Goal: Find contact information: Find contact information

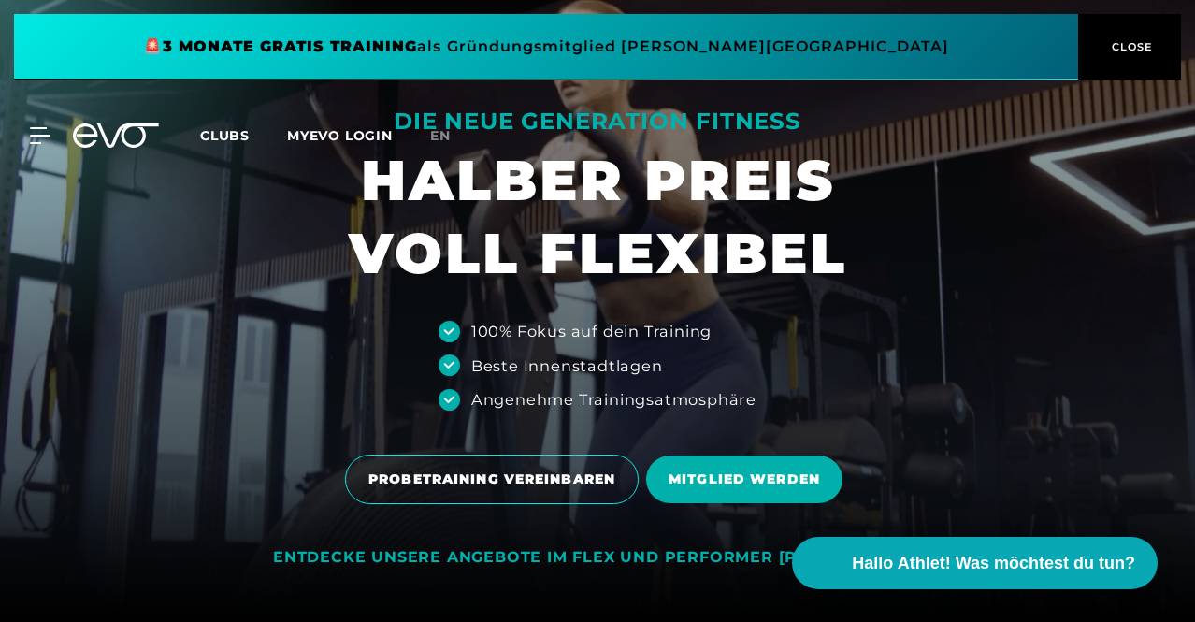
click at [1139, 40] on span "CLOSE" at bounding box center [1131, 46] width 46 height 17
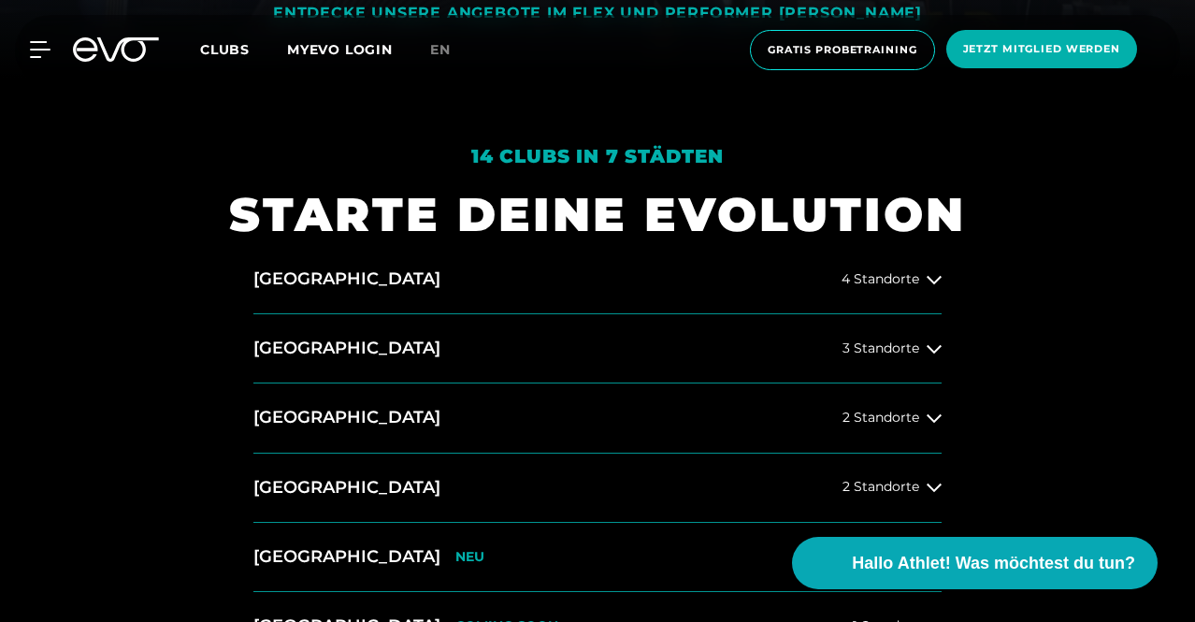
scroll to position [556, 0]
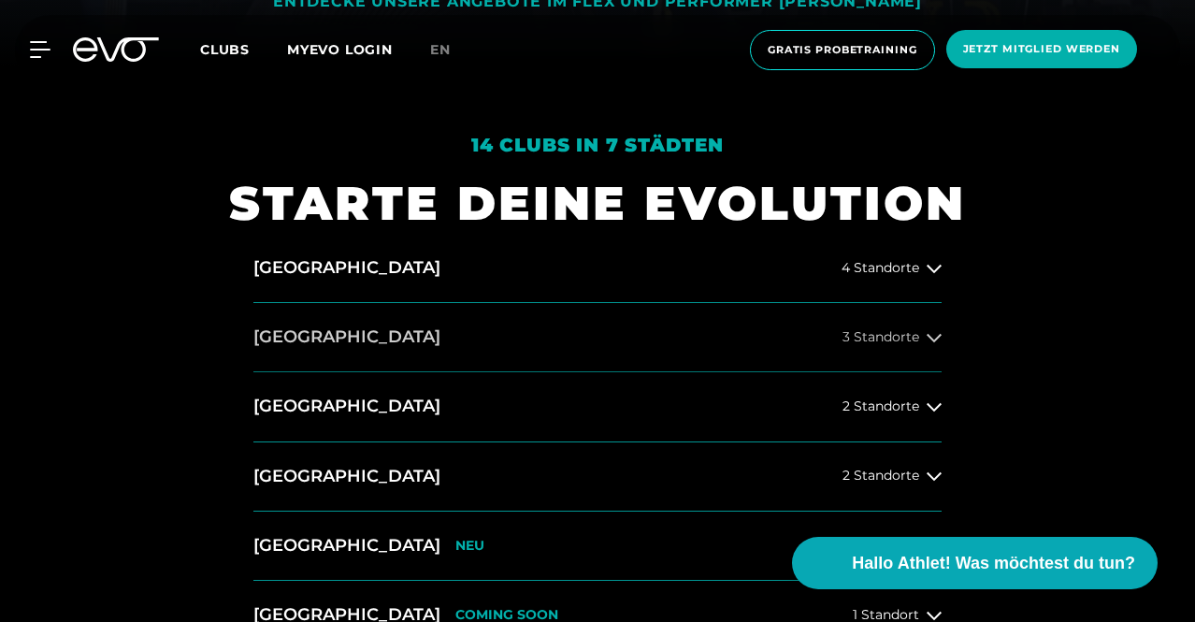
click at [934, 335] on icon at bounding box center [934, 337] width 15 height 15
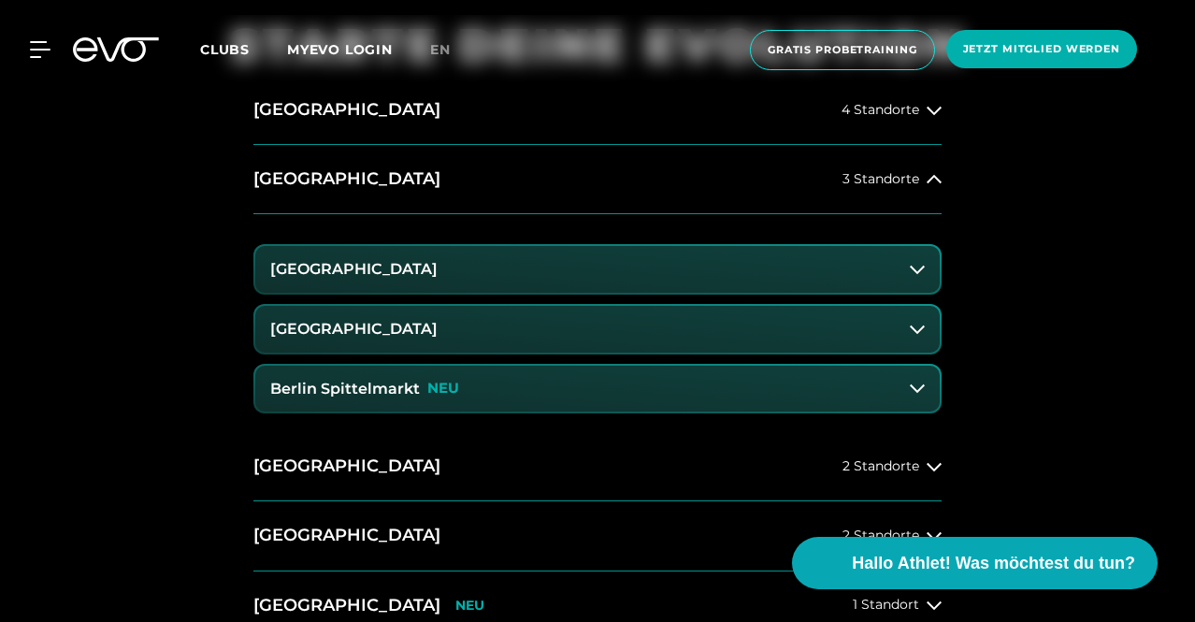
scroll to position [725, 0]
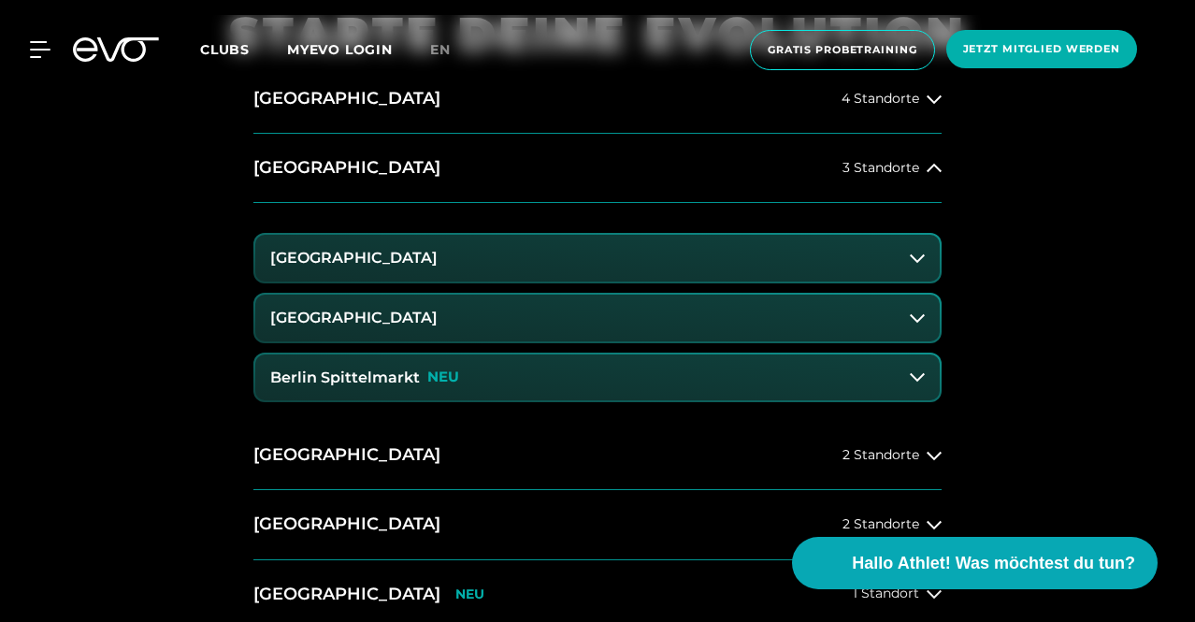
click at [789, 380] on button "Berlin Spittelmarkt NEU" at bounding box center [597, 378] width 685 height 47
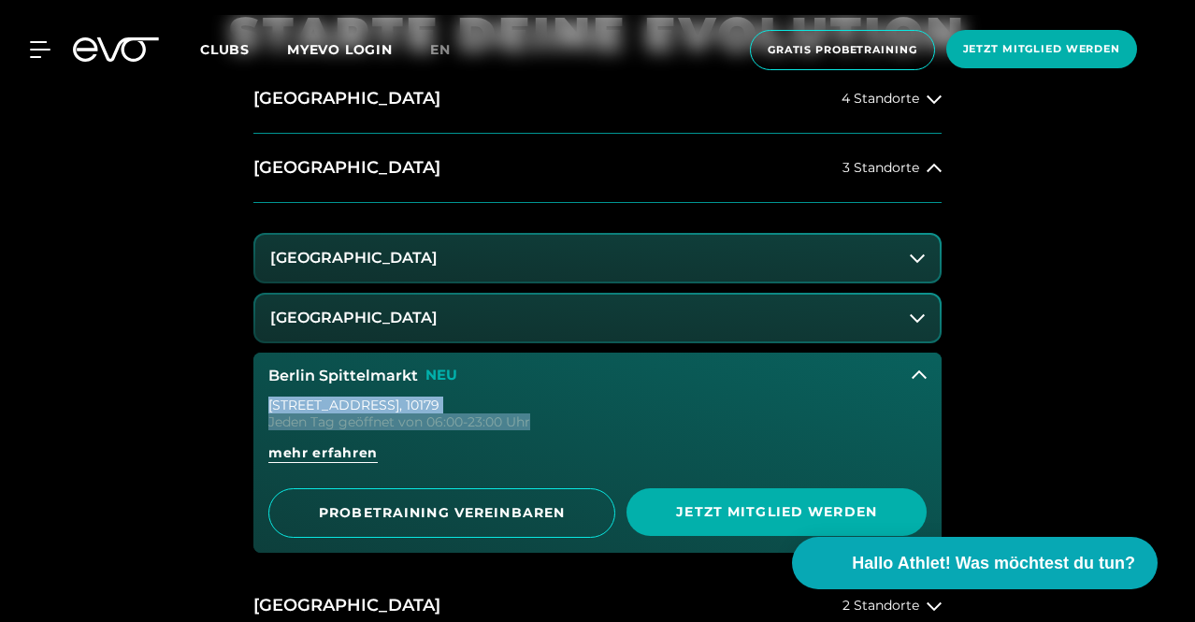
drag, startPoint x: 539, startPoint y: 429, endPoint x: 255, endPoint y: 403, distance: 284.6
click at [255, 403] on div "[STREET_ADDRESS] Jeden Tag geöffnet von 06:00-23:00 Uhr mehr erfahren PROBETRAI…" at bounding box center [597, 475] width 688 height 154
copy div "[STREET_ADDRESS] Jeden Tag geöffnet von 06:00-23:00 Uhr"
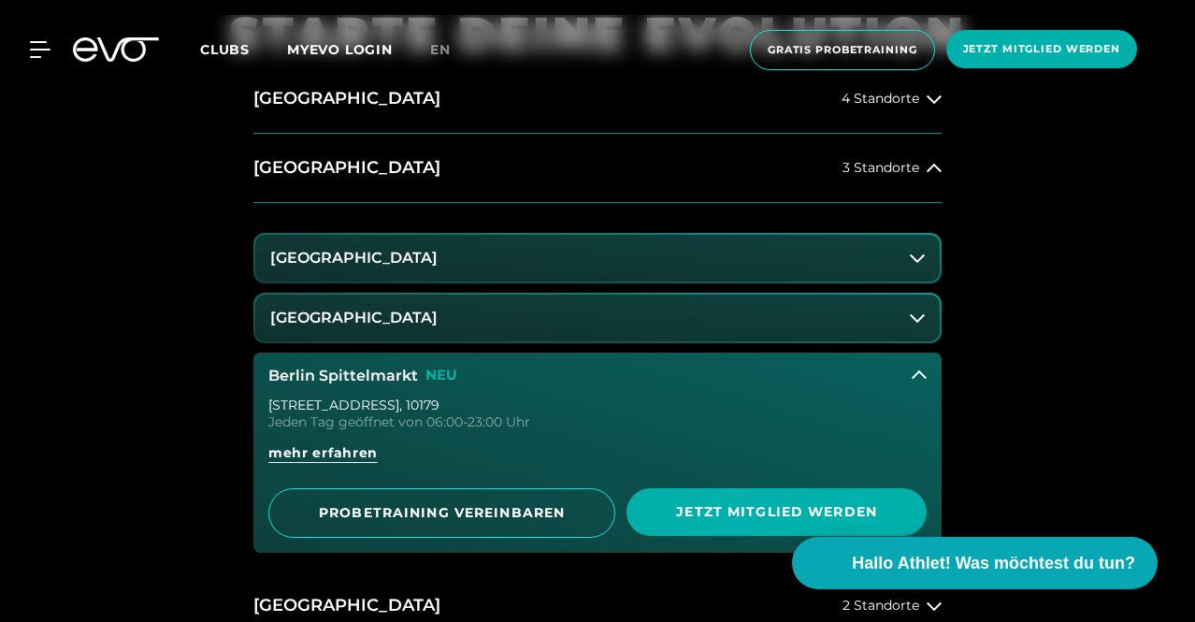
click at [1088, 358] on div "14 Clubs in 7 Städten STARTE DEINE EVOLUTION [GEOGRAPHIC_DATA] 4 Standorte [GEO…" at bounding box center [597, 544] width 1195 height 1295
click at [921, 371] on icon at bounding box center [919, 375] width 15 height 15
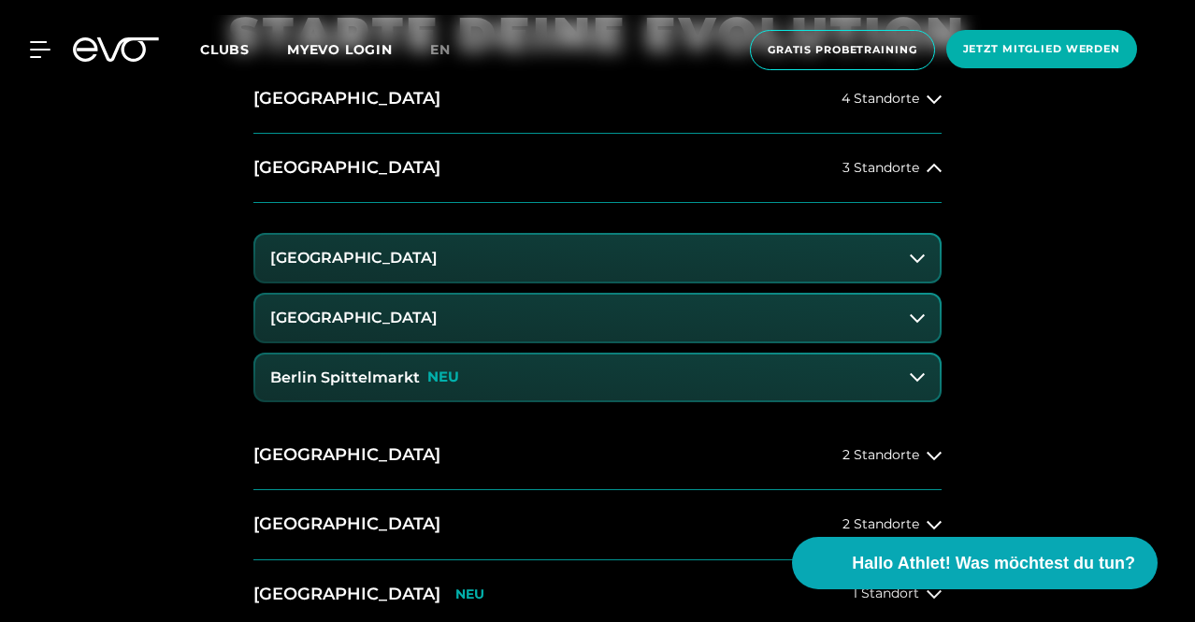
click at [921, 371] on button "Berlin Spittelmarkt NEU" at bounding box center [597, 378] width 685 height 47
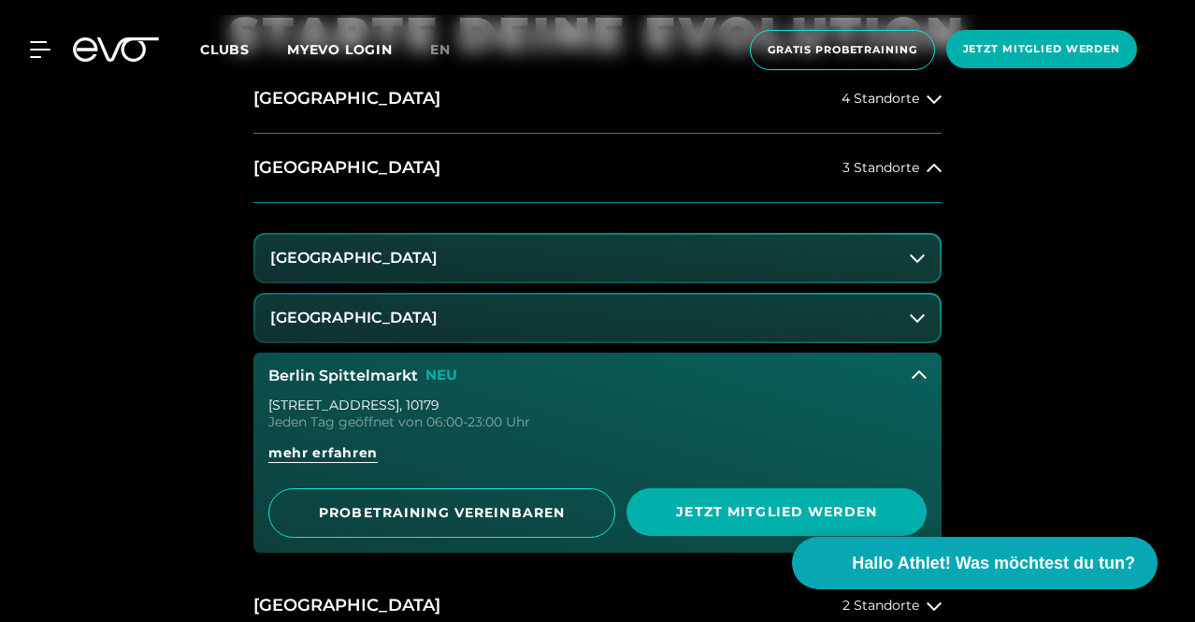
click at [921, 371] on icon at bounding box center [919, 375] width 15 height 15
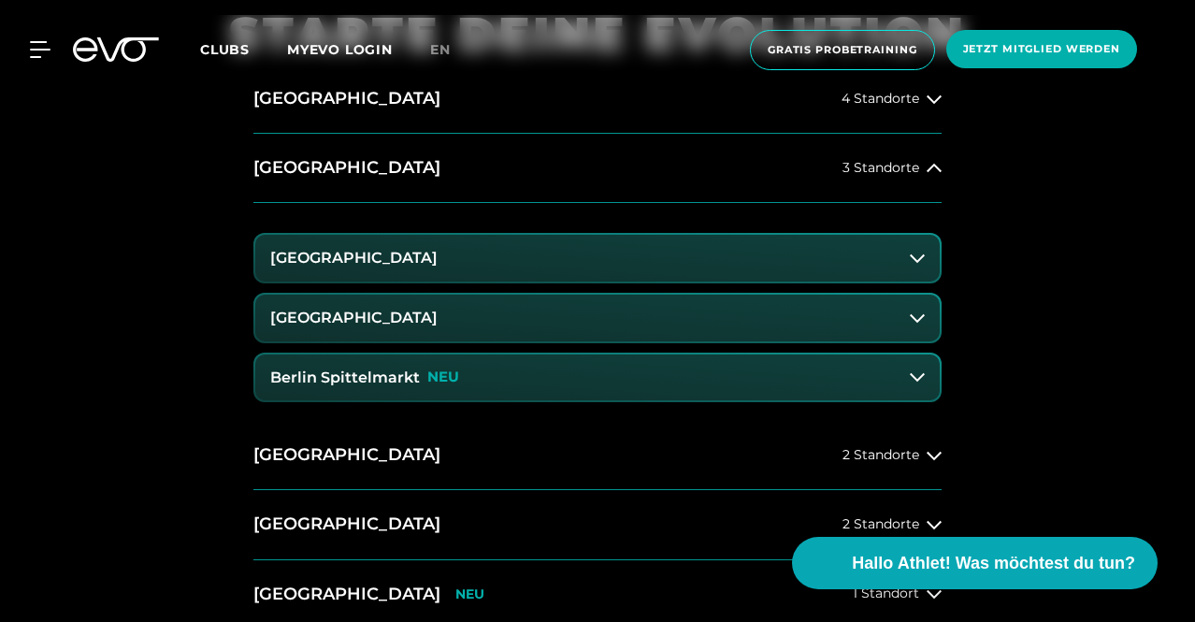
click at [1192, 66] on div "MyEVO Login Über EVO Mitgliedschaften Probetraining TAGESPASS EVO Studios [GEOG…" at bounding box center [597, 50] width 1195 height 100
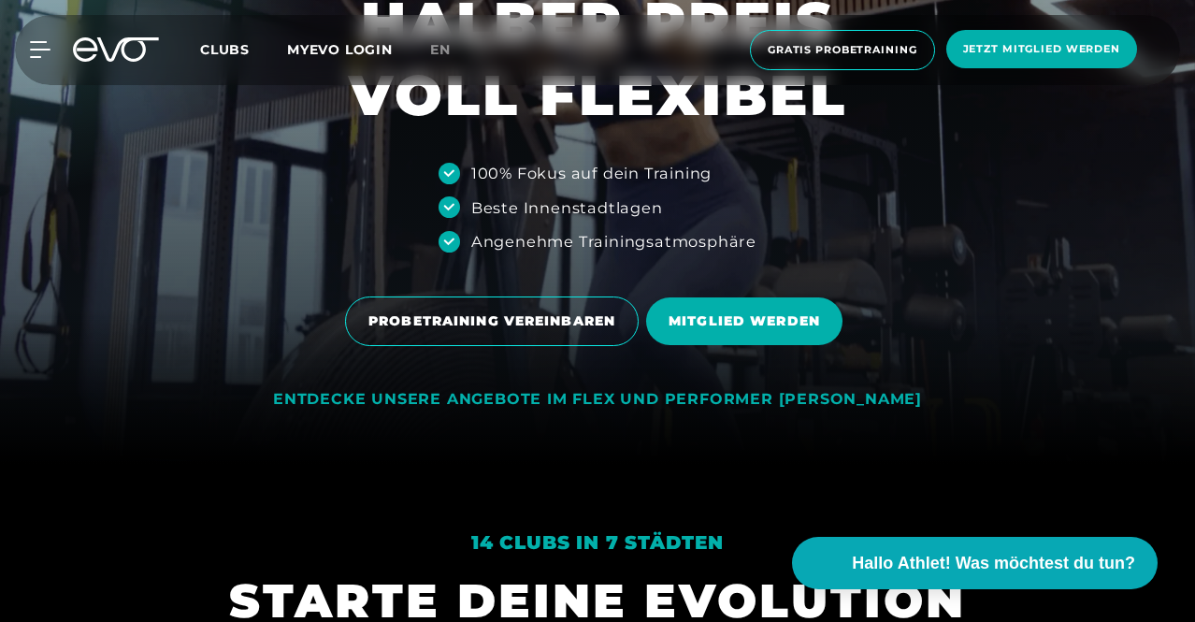
scroll to position [0, 0]
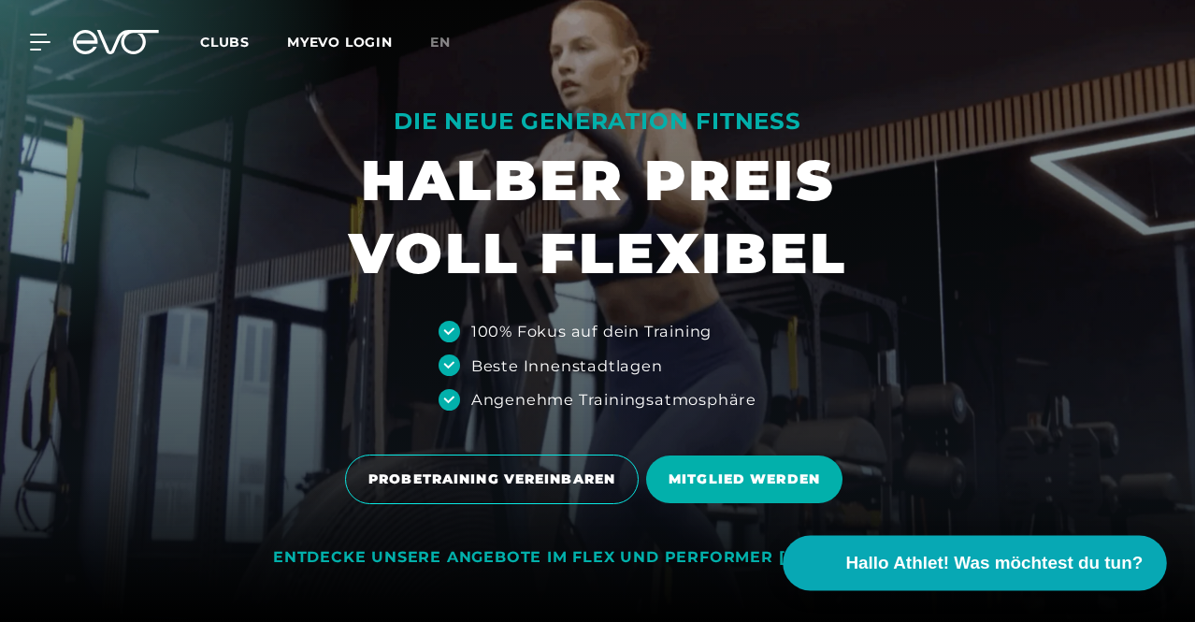
click at [965, 568] on span "Hallo Athlet! Was möchtest du tun?" at bounding box center [995, 563] width 297 height 26
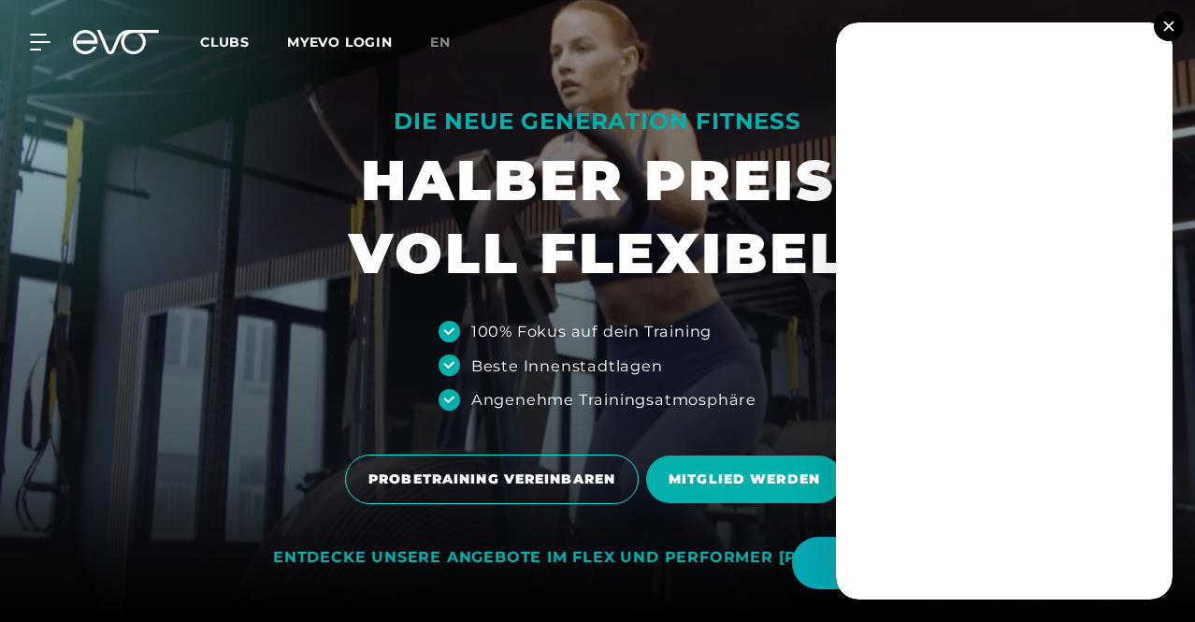
click at [1166, 20] on button at bounding box center [1169, 26] width 30 height 30
